Goal: Book appointment/travel/reservation

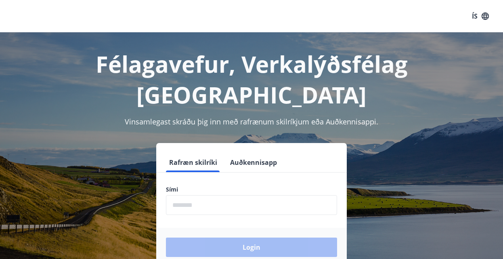
drag, startPoint x: 164, startPoint y: 172, endPoint x: 175, endPoint y: 176, distance: 11.0
click at [174, 195] on input "phone" at bounding box center [251, 205] width 171 height 20
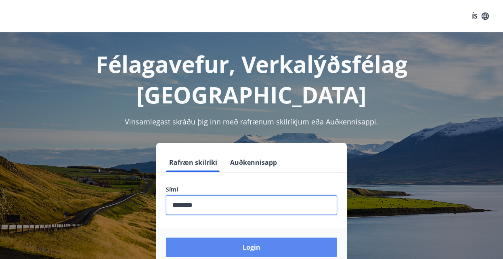
type input "********"
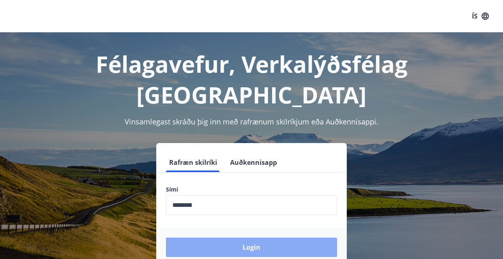
click at [252, 237] on button "Login" at bounding box center [251, 246] width 171 height 19
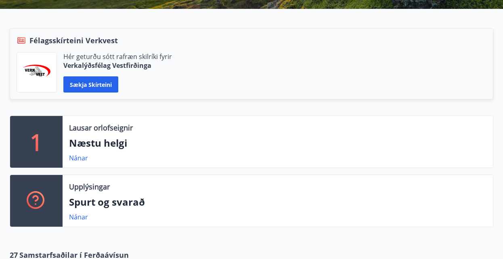
scroll to position [165, 0]
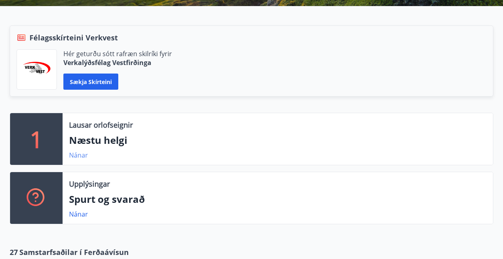
click at [78, 155] on link "Nánar" at bounding box center [78, 155] width 19 height 9
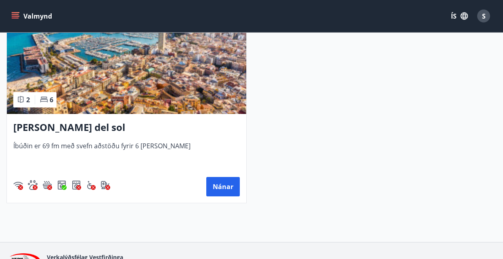
scroll to position [206, 0]
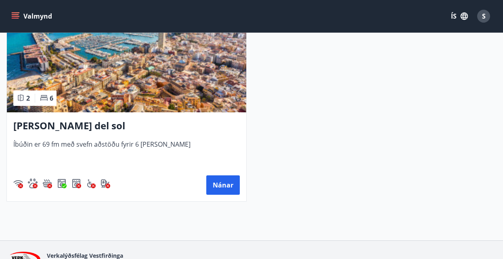
click at [84, 128] on h3 "[PERSON_NAME] del sol" at bounding box center [126, 126] width 227 height 15
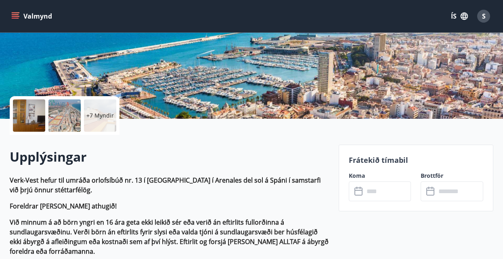
scroll to position [165, 0]
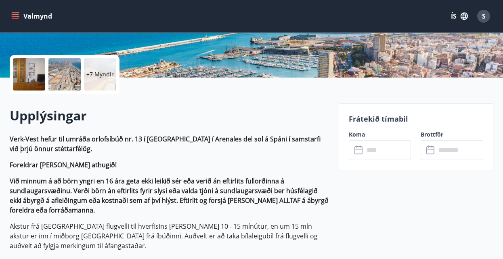
click at [358, 152] on icon at bounding box center [360, 150] width 10 height 10
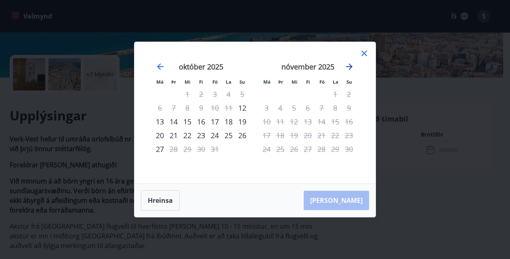
click at [349, 63] on icon "Move forward to switch to the next month." at bounding box center [350, 67] width 10 height 10
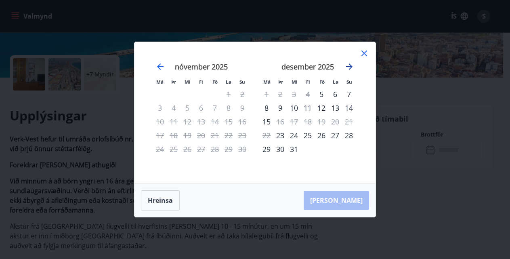
click at [349, 63] on icon "Move forward to switch to the next month." at bounding box center [350, 67] width 10 height 10
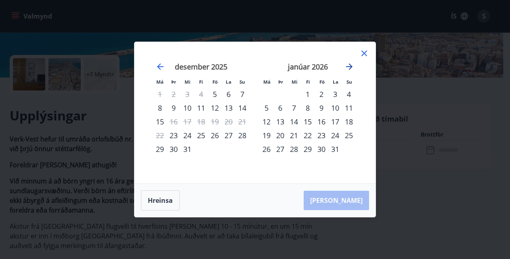
click at [349, 63] on icon "Move forward to switch to the next month." at bounding box center [350, 67] width 10 height 10
click at [158, 67] on icon "Move backward to switch to the previous month." at bounding box center [160, 66] width 6 height 6
click at [365, 55] on icon at bounding box center [364, 53] width 10 height 10
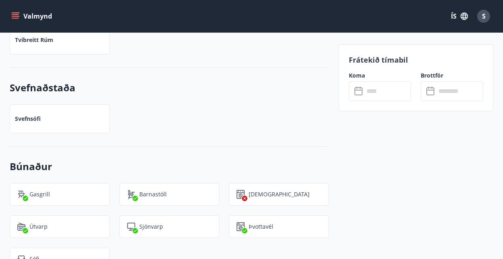
scroll to position [865, 0]
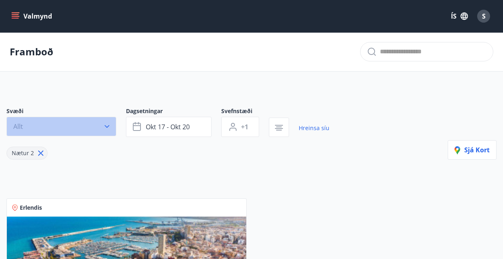
click at [107, 127] on icon "button" at bounding box center [107, 126] width 5 height 3
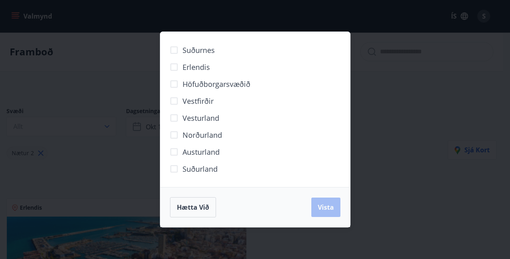
click at [206, 84] on span "Höfuðborgarsvæðið" at bounding box center [217, 84] width 68 height 11
click at [326, 208] on span "Vista" at bounding box center [326, 207] width 16 height 9
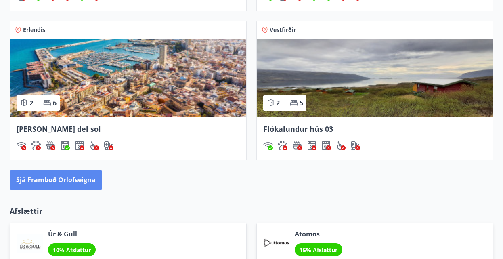
scroll to position [865, 0]
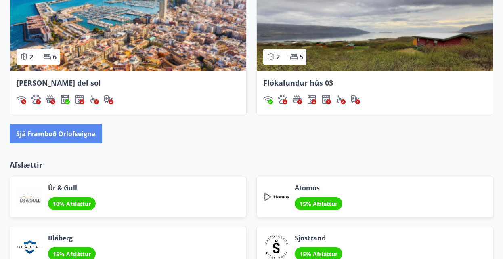
click at [57, 131] on button "Sjá framboð orlofseigna" at bounding box center [56, 133] width 92 height 19
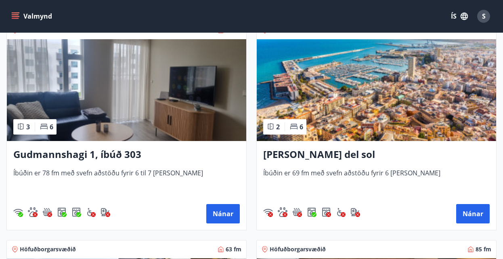
scroll to position [165, 0]
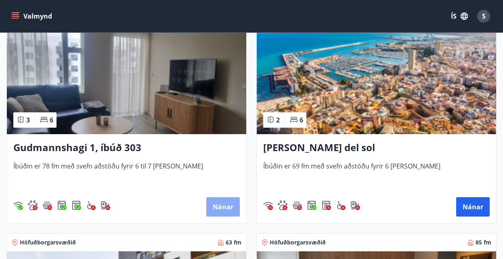
click at [225, 206] on button "Nánar" at bounding box center [223, 206] width 34 height 19
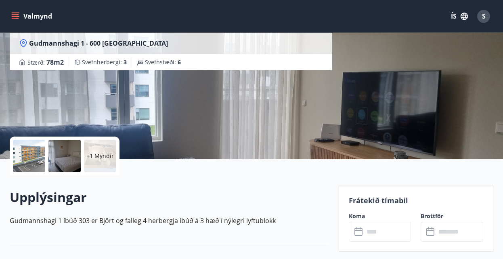
scroll to position [124, 0]
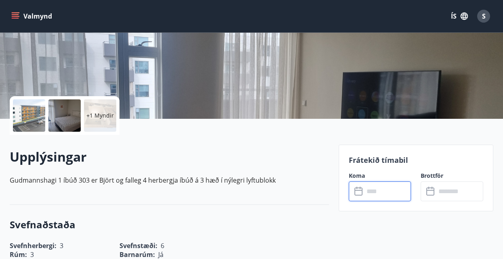
click at [365, 193] on input "text" at bounding box center [387, 191] width 47 height 20
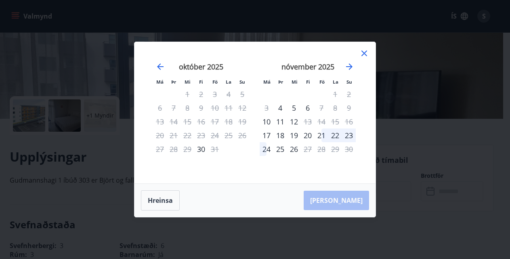
click at [361, 50] on icon at bounding box center [364, 53] width 10 height 10
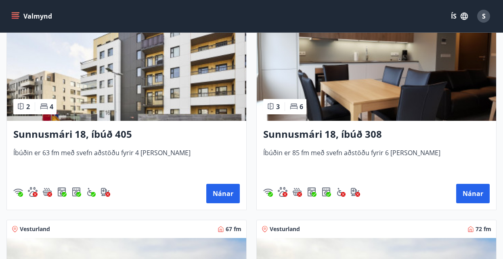
scroll to position [397, 0]
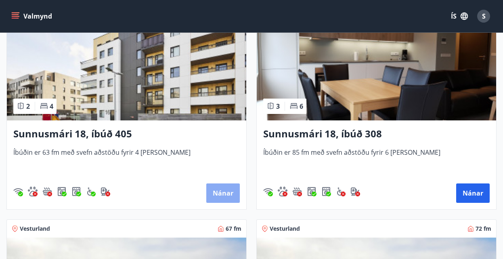
click at [226, 192] on button "Nánar" at bounding box center [223, 192] width 34 height 19
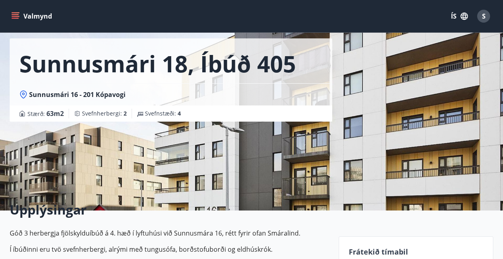
scroll to position [124, 0]
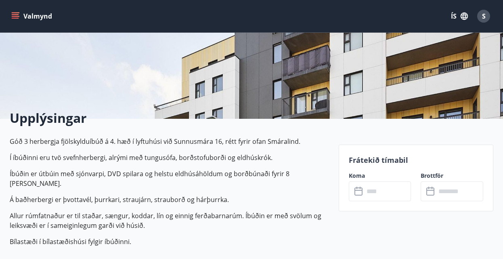
click at [361, 189] on icon at bounding box center [360, 192] width 10 height 10
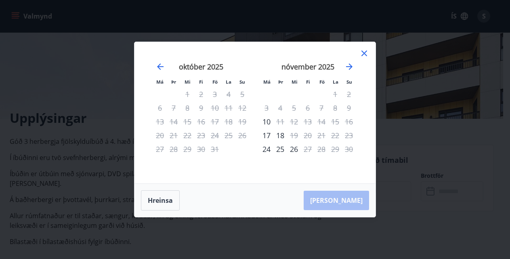
click at [363, 51] on icon at bounding box center [364, 53] width 6 height 6
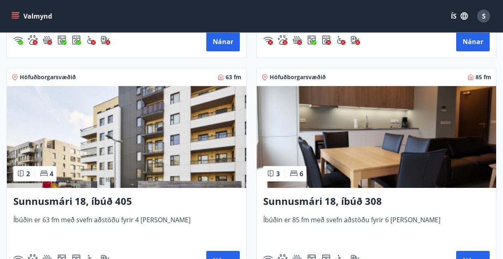
scroll to position [397, 0]
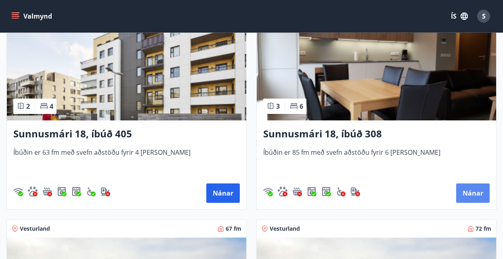
click at [472, 193] on button "Nánar" at bounding box center [473, 192] width 34 height 19
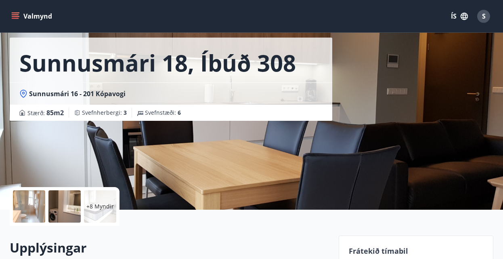
scroll to position [82, 0]
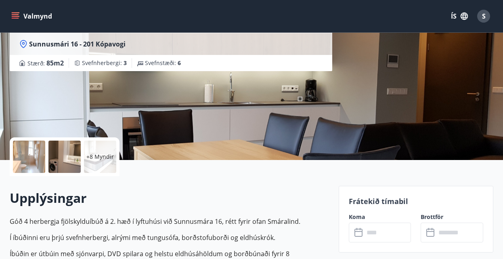
click at [357, 235] on icon at bounding box center [360, 233] width 10 height 10
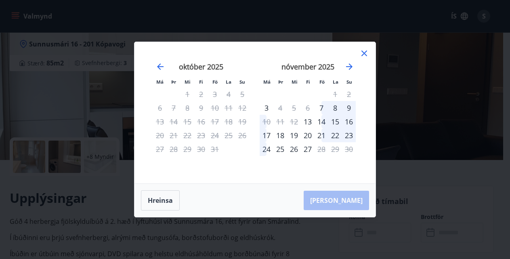
click at [366, 50] on icon at bounding box center [364, 53] width 10 height 10
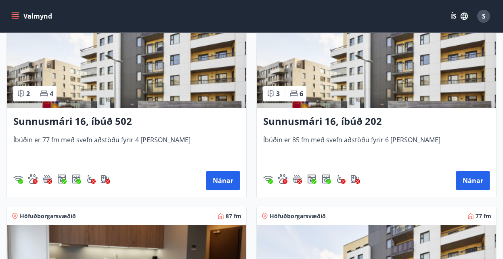
scroll to position [851, 0]
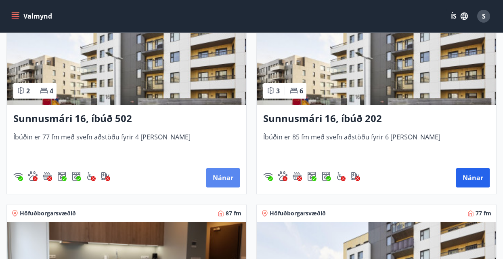
click at [223, 177] on button "Nánar" at bounding box center [223, 177] width 34 height 19
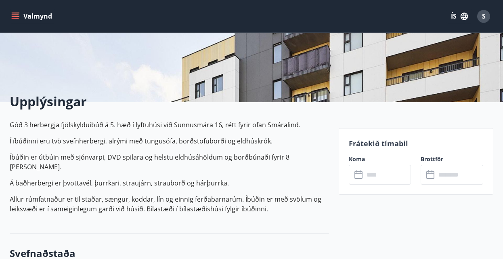
scroll to position [165, 0]
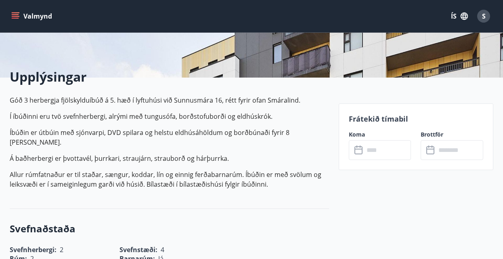
click at [359, 148] on icon at bounding box center [360, 150] width 10 height 10
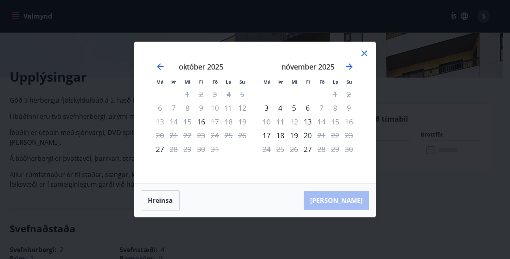
click at [365, 49] on icon at bounding box center [364, 53] width 10 height 10
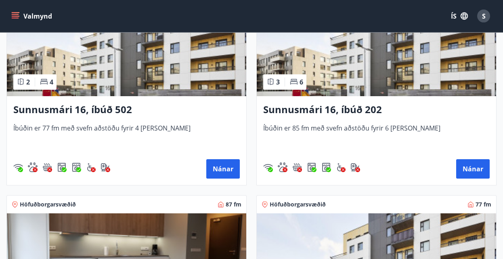
scroll to position [851, 0]
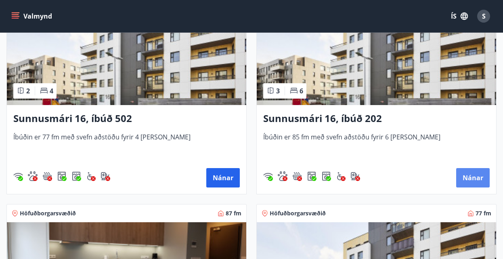
click at [468, 176] on button "Nánar" at bounding box center [473, 177] width 34 height 19
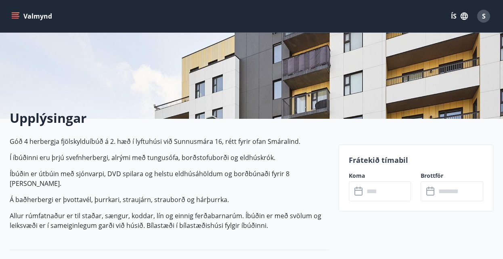
scroll to position [206, 0]
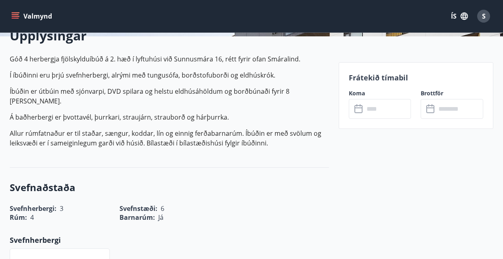
click at [363, 110] on icon at bounding box center [360, 109] width 10 height 10
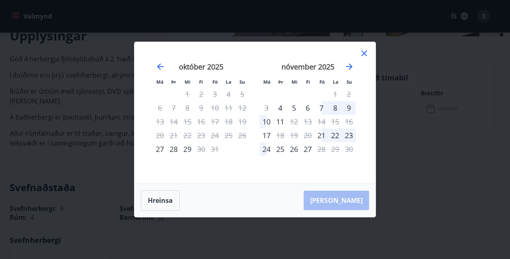
click at [363, 53] on icon at bounding box center [364, 53] width 10 height 10
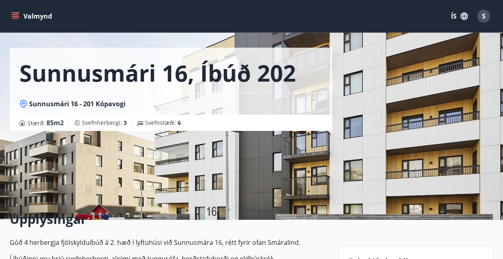
scroll to position [0, 0]
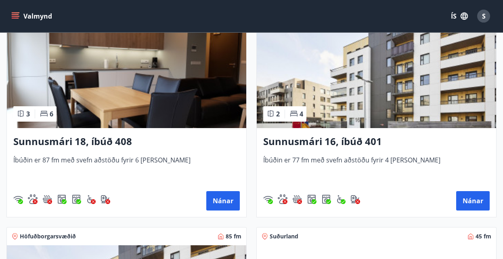
scroll to position [1057, 0]
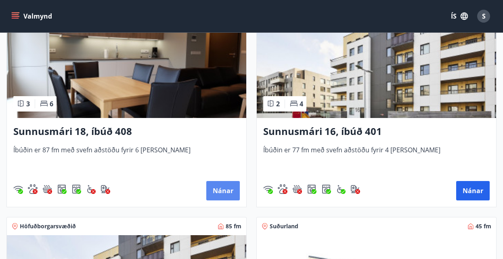
click at [221, 187] on button "Nánar" at bounding box center [223, 190] width 34 height 19
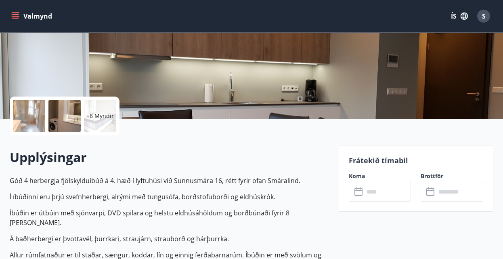
scroll to position [165, 0]
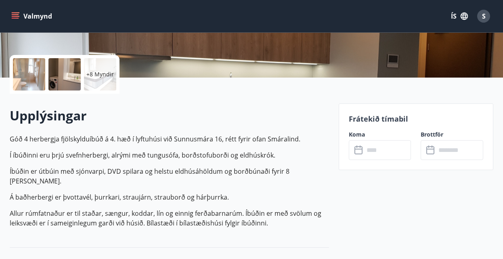
click at [354, 151] on div "​ ​" at bounding box center [380, 150] width 63 height 20
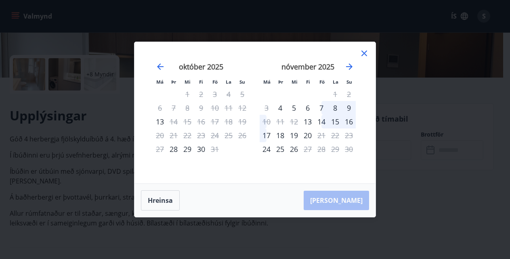
click at [361, 53] on icon at bounding box center [364, 53] width 10 height 10
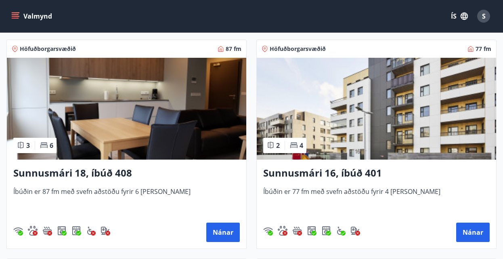
scroll to position [1015, 0]
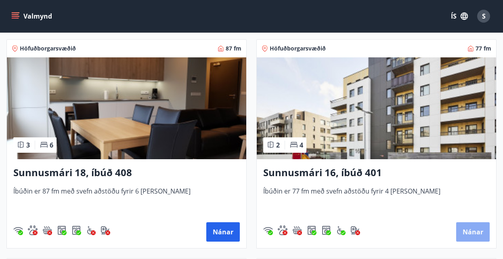
click at [475, 232] on button "Nánar" at bounding box center [473, 231] width 34 height 19
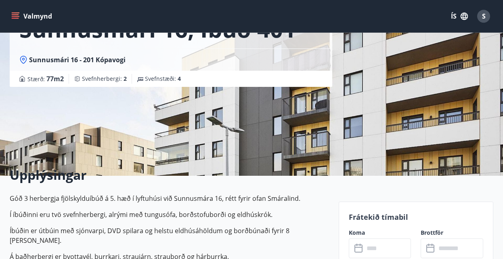
scroll to position [82, 0]
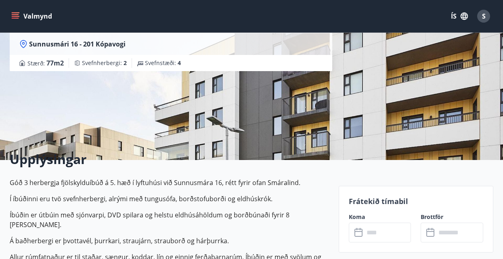
click at [356, 230] on icon at bounding box center [360, 233] width 10 height 10
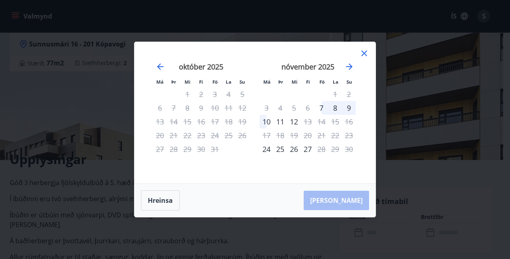
click at [364, 53] on icon at bounding box center [364, 53] width 10 height 10
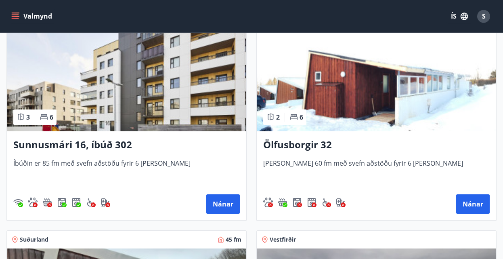
scroll to position [1263, 0]
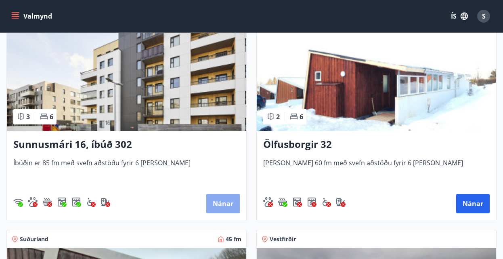
click at [223, 202] on button "Nánar" at bounding box center [223, 203] width 34 height 19
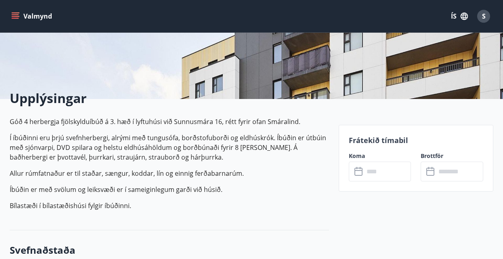
scroll to position [165, 0]
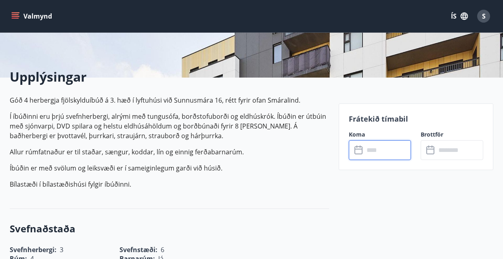
click at [369, 152] on input "text" at bounding box center [387, 150] width 47 height 20
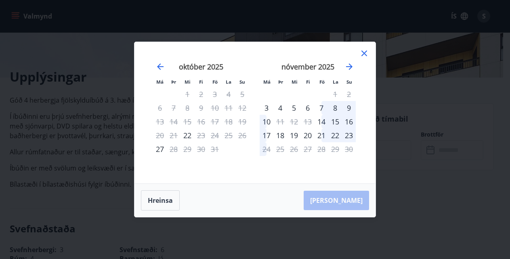
click at [362, 53] on icon at bounding box center [364, 53] width 10 height 10
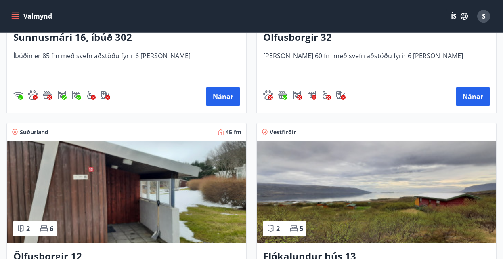
scroll to position [1469, 0]
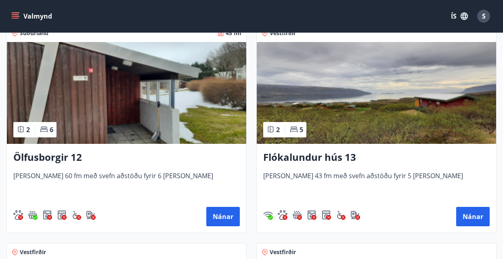
click at [49, 157] on h3 "Ölfusborgir 12" at bounding box center [126, 157] width 227 height 15
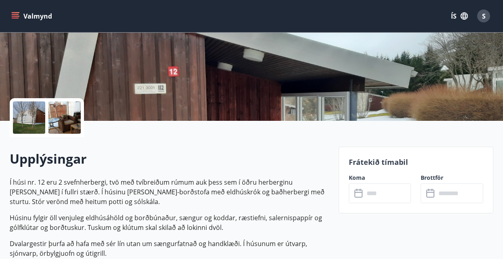
scroll to position [165, 0]
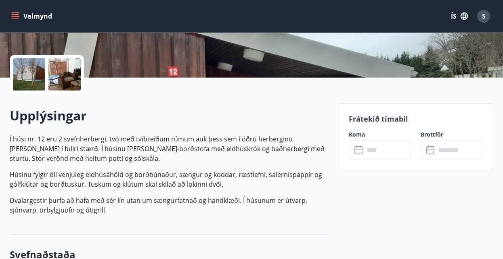
click at [359, 147] on icon at bounding box center [359, 150] width 8 height 8
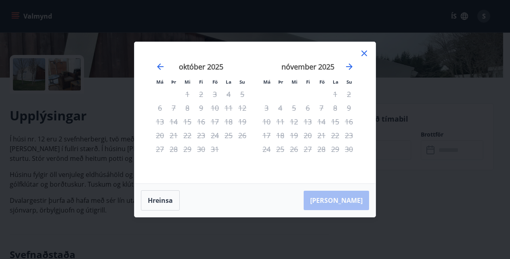
click at [363, 52] on icon at bounding box center [364, 53] width 6 height 6
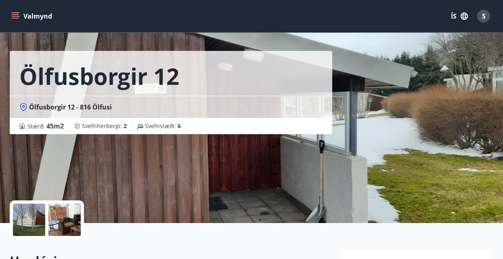
scroll to position [0, 0]
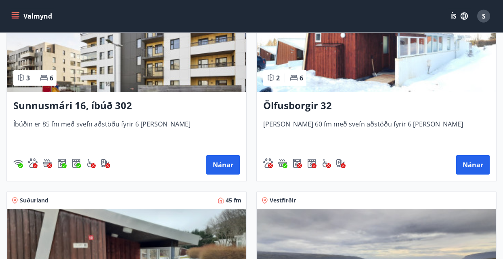
scroll to position [1304, 0]
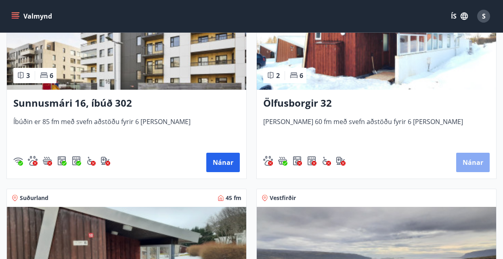
click at [473, 163] on button "Nánar" at bounding box center [473, 162] width 34 height 19
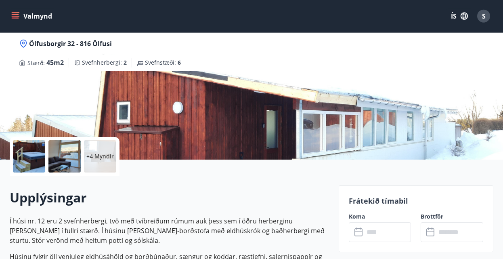
scroll to position [124, 0]
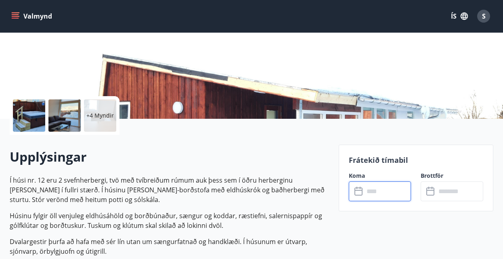
click at [364, 191] on input "text" at bounding box center [387, 191] width 47 height 20
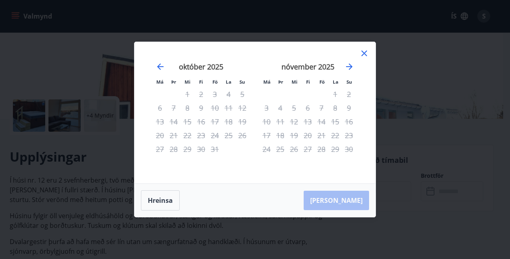
click at [366, 52] on icon at bounding box center [364, 53] width 6 height 6
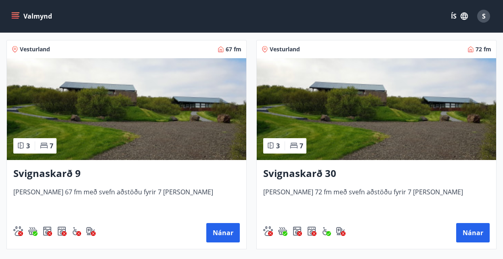
scroll to position [618, 0]
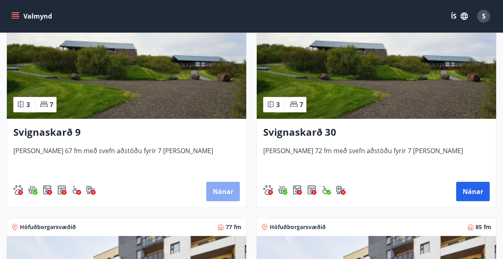
click at [224, 191] on button "Nánar" at bounding box center [223, 191] width 34 height 19
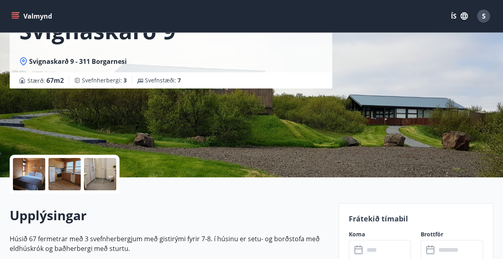
scroll to position [82, 0]
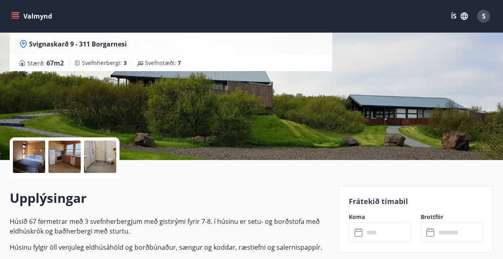
click at [359, 231] on icon at bounding box center [359, 231] width 8 height 1
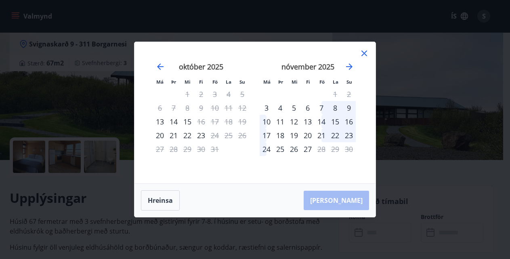
click at [361, 52] on icon at bounding box center [364, 53] width 10 height 10
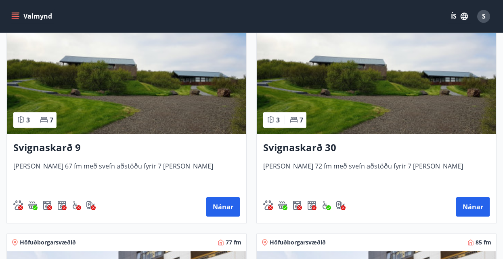
scroll to position [603, 0]
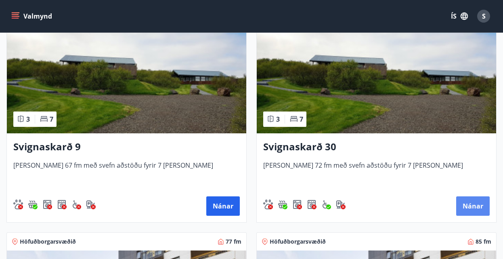
click at [471, 204] on button "Nánar" at bounding box center [473, 205] width 34 height 19
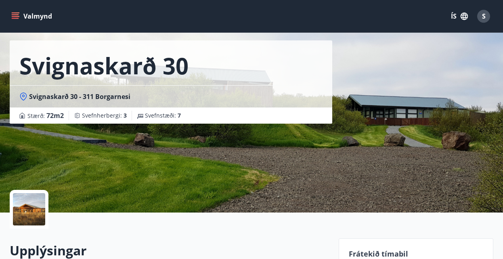
scroll to position [124, 0]
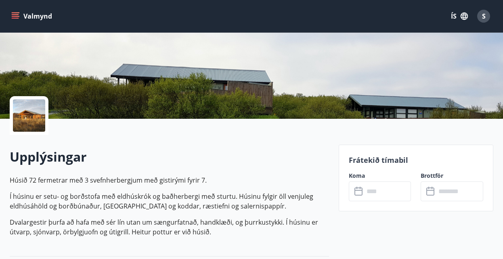
click at [357, 188] on icon at bounding box center [357, 188] width 1 height 2
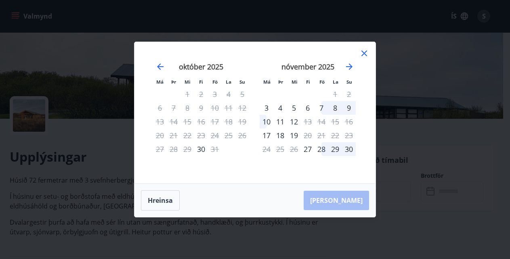
click at [360, 51] on icon at bounding box center [364, 53] width 10 height 10
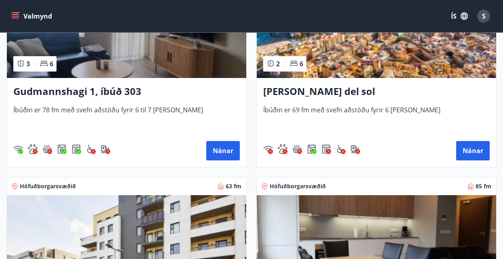
scroll to position [247, 0]
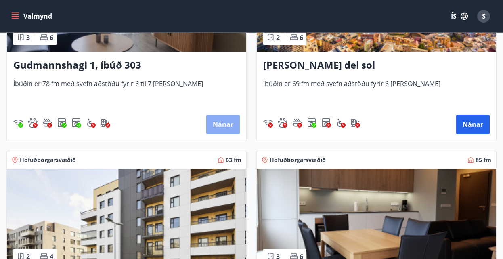
click at [218, 119] on button "Nánar" at bounding box center [223, 124] width 34 height 19
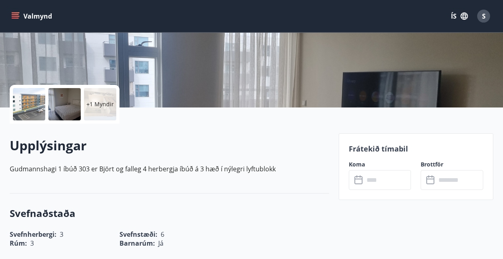
scroll to position [165, 0]
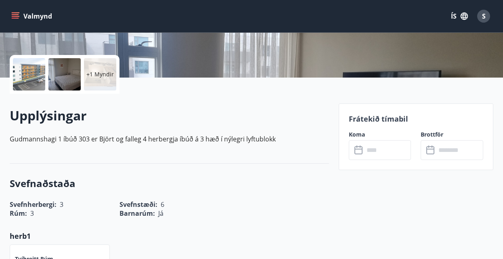
click at [363, 149] on icon at bounding box center [360, 150] width 10 height 10
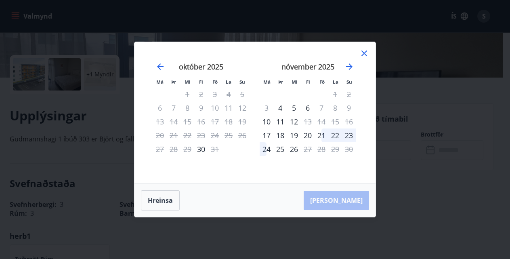
click at [365, 53] on icon at bounding box center [364, 53] width 1 height 1
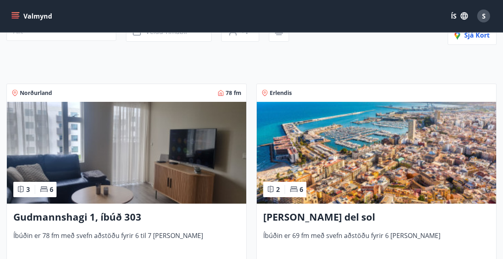
scroll to position [165, 0]
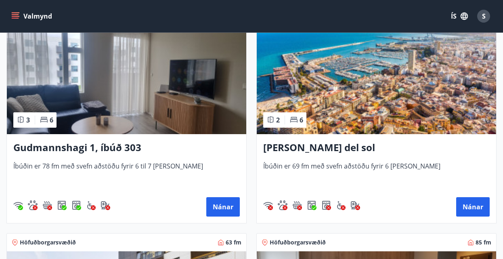
click at [327, 151] on h3 "[PERSON_NAME] del sol" at bounding box center [376, 148] width 227 height 15
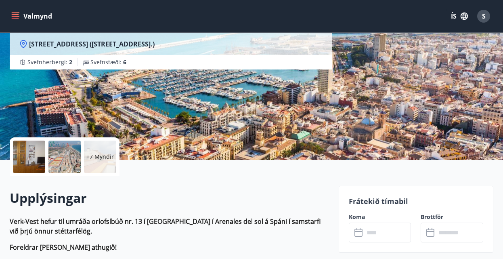
scroll to position [124, 0]
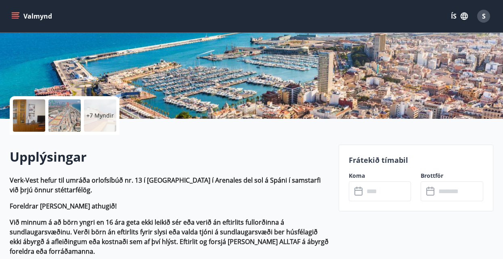
click at [363, 191] on icon at bounding box center [360, 192] width 10 height 10
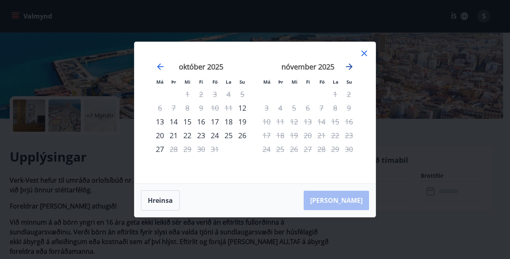
click at [349, 64] on icon "Move forward to switch to the next month." at bounding box center [349, 66] width 6 height 6
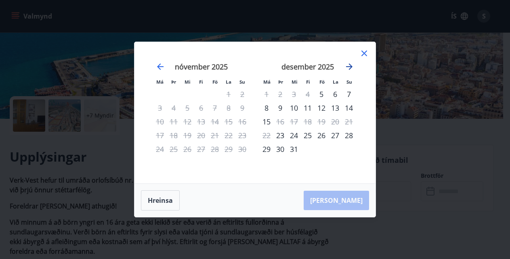
click at [350, 66] on icon "Move forward to switch to the next month." at bounding box center [350, 67] width 10 height 10
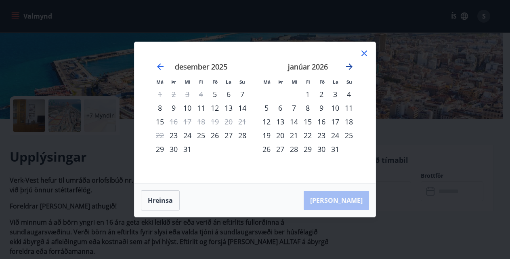
click at [350, 68] on icon "Move forward to switch to the next month." at bounding box center [350, 67] width 10 height 10
click at [364, 54] on icon at bounding box center [364, 53] width 1 height 1
